Goal: Task Accomplishment & Management: Manage account settings

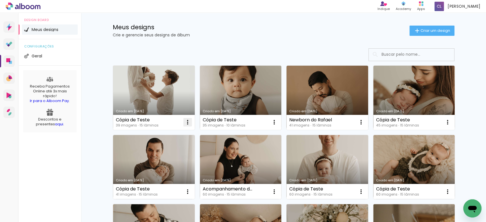
scroll to position [7, 0]
click at [186, 120] on iron-icon at bounding box center [187, 122] width 7 height 7
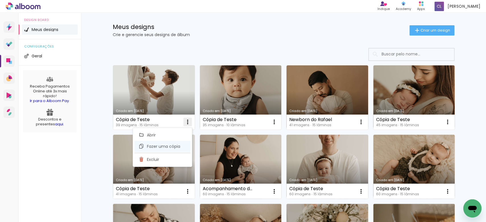
click at [174, 151] on paper-item "Fazer uma cópia" at bounding box center [162, 146] width 56 height 11
type input "Cópia de Cópia de Teste"
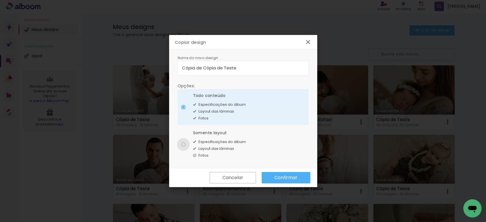
click at [183, 144] on div at bounding box center [183, 144] width 5 height 5
type paper-radio-button "on"
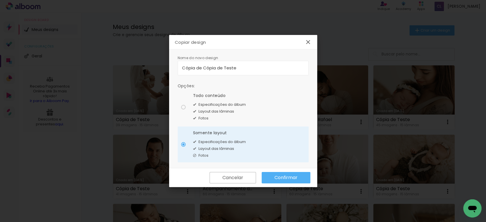
click at [0, 0] on slot "Confirmar" at bounding box center [0, 0] width 0 height 0
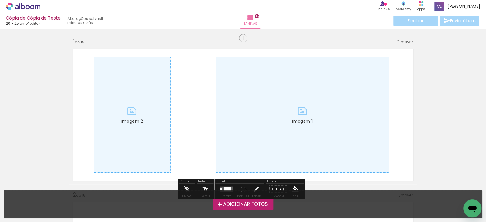
click at [242, 202] on span "Adicionar Fotos" at bounding box center [245, 204] width 45 height 5
click at [0, 0] on input "file" at bounding box center [0, 0] width 0 height 0
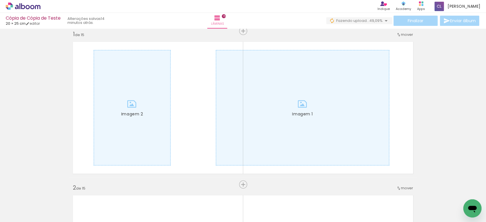
scroll to position [0, 876]
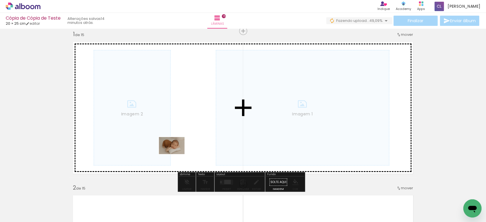
drag, startPoint x: 170, startPoint y: 207, endPoint x: 176, endPoint y: 154, distance: 52.7
click at [176, 154] on quentale-workspace at bounding box center [243, 111] width 486 height 222
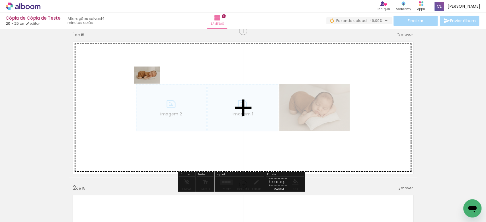
drag, startPoint x: 46, startPoint y: 203, endPoint x: 151, endPoint y: 84, distance: 159.5
click at [151, 84] on quentale-workspace at bounding box center [243, 111] width 486 height 222
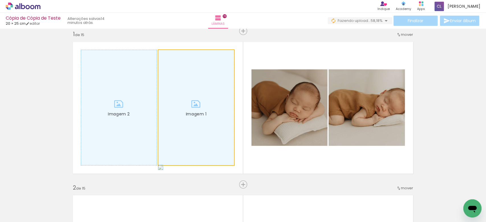
click at [218, 100] on div at bounding box center [196, 107] width 76 height 115
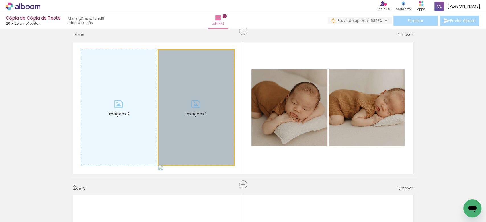
drag, startPoint x: 218, startPoint y: 100, endPoint x: 188, endPoint y: 159, distance: 66.7
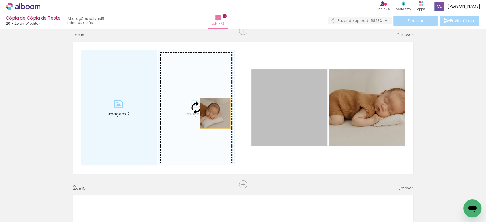
drag, startPoint x: 266, startPoint y: 113, endPoint x: 213, endPoint y: 113, distance: 53.8
click at [0, 0] on slot "Imagem 1 Imagem 2" at bounding box center [0, 0] width 0 height 0
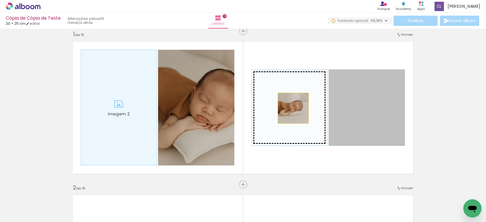
drag, startPoint x: 360, startPoint y: 105, endPoint x: 291, endPoint y: 108, distance: 69.2
click at [0, 0] on slot "Imagem 1 Imagem 2" at bounding box center [0, 0] width 0 height 0
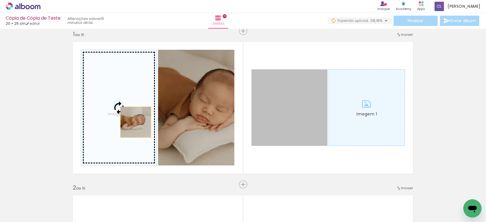
drag, startPoint x: 304, startPoint y: 111, endPoint x: 133, endPoint y: 122, distance: 171.1
click at [0, 0] on slot "Imagem 1 Imagem 2" at bounding box center [0, 0] width 0 height 0
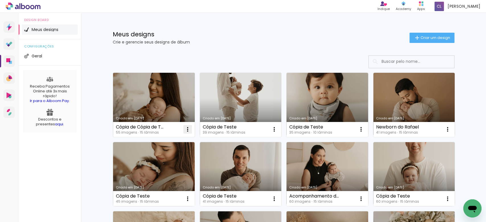
click at [184, 127] on iron-icon at bounding box center [187, 129] width 7 height 7
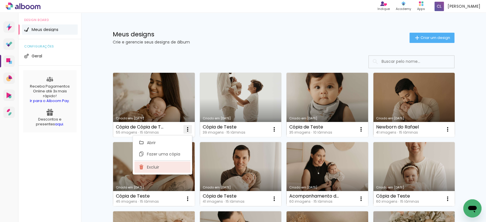
click at [166, 168] on paper-item "Excluir" at bounding box center [162, 167] width 56 height 11
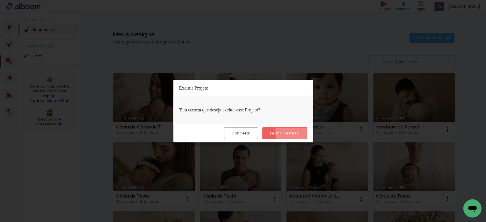
click at [303, 132] on paper-button "Tenho certeza" at bounding box center [284, 134] width 45 height 12
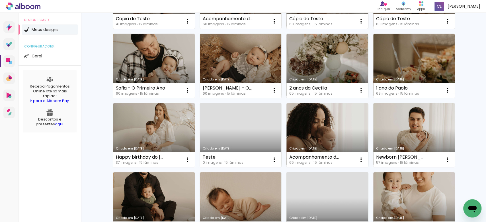
scroll to position [178, 0]
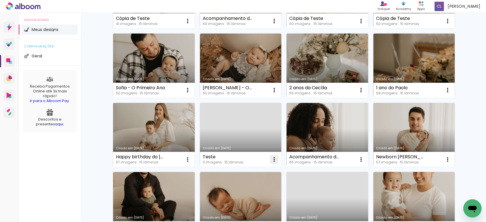
click at [271, 157] on iron-icon at bounding box center [274, 159] width 7 height 7
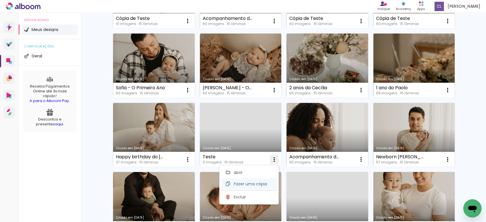
click at [238, 182] on span "Fazer uma cópia" at bounding box center [249, 184] width 33 height 4
type input "Cópia de Teste"
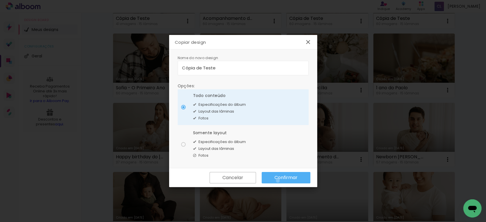
click at [0, 0] on slot "Confirmar" at bounding box center [0, 0] width 0 height 0
